Goal: Information Seeking & Learning: Learn about a topic

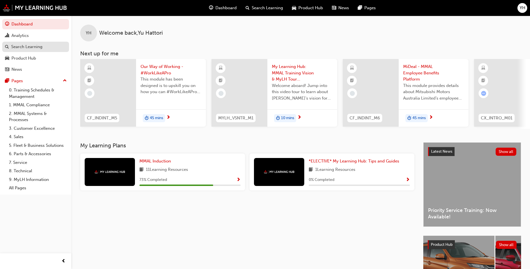
click at [23, 42] on link "Search Learning" at bounding box center [35, 47] width 67 height 10
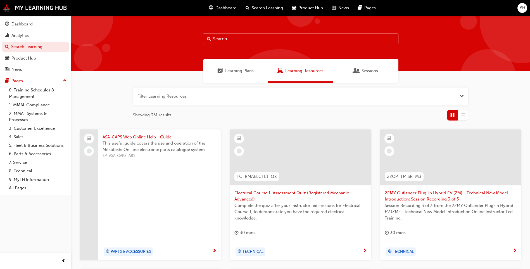
click at [249, 37] on input "text" at bounding box center [301, 39] width 196 height 11
type input "diamond"
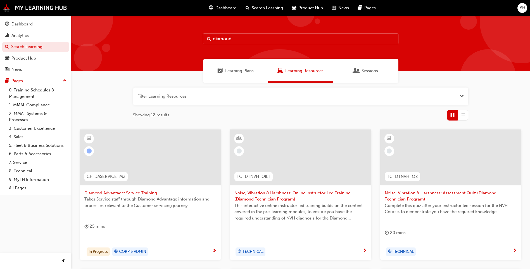
click at [184, 163] on div at bounding box center [150, 157] width 141 height 56
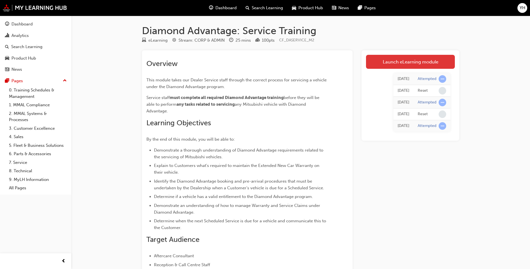
click at [400, 61] on link "Launch eLearning module" at bounding box center [410, 62] width 89 height 14
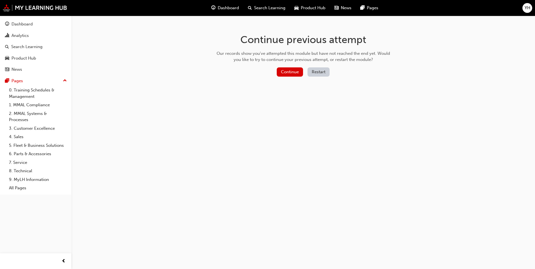
click at [316, 71] on button "Restart" at bounding box center [318, 71] width 22 height 9
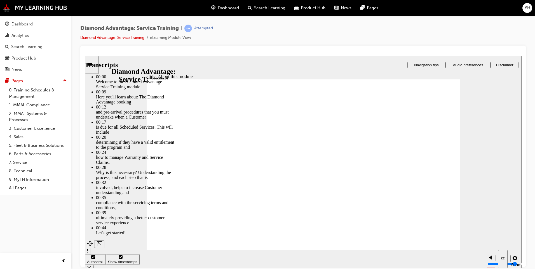
type input "47"
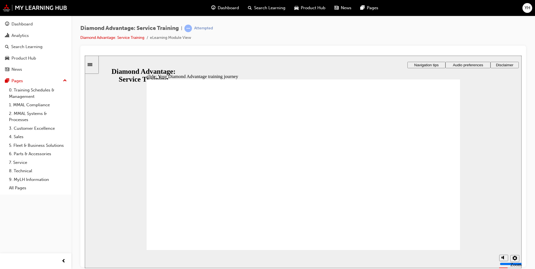
drag, startPoint x: 340, startPoint y: 213, endPoint x: 358, endPoint y: 216, distance: 17.7
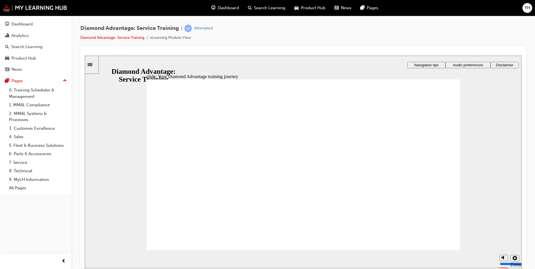
drag, startPoint x: 324, startPoint y: 180, endPoint x: 328, endPoint y: 183, distance: 5.2
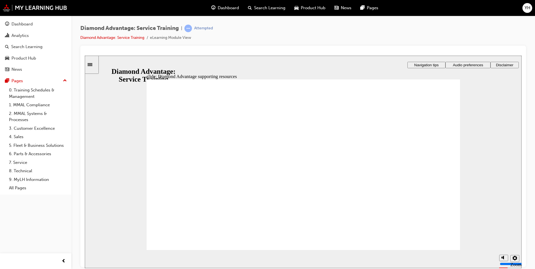
drag, startPoint x: 234, startPoint y: 163, endPoint x: 320, endPoint y: 180, distance: 87.5
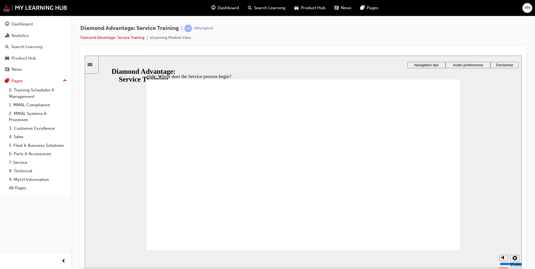
drag, startPoint x: 188, startPoint y: 139, endPoint x: 210, endPoint y: 180, distance: 46.9
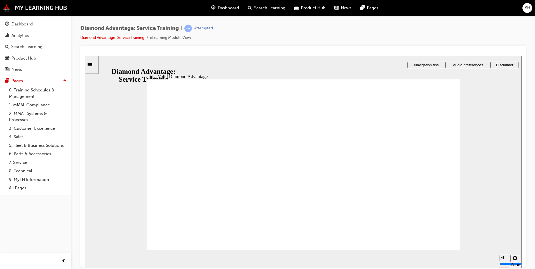
drag, startPoint x: 319, startPoint y: 190, endPoint x: 345, endPoint y: 190, distance: 26.3
drag, startPoint x: 506, startPoint y: 161, endPoint x: 497, endPoint y: 131, distance: 31.2
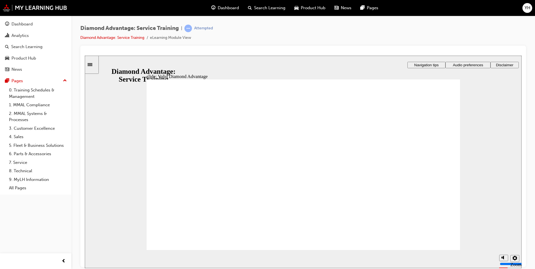
click at [506, 160] on div "slide: Valid Diamond Advantage Rectangle 1 CPS claim Submit the CPS claim via t…" at bounding box center [303, 161] width 436 height 213
